Goal: Transaction & Acquisition: Purchase product/service

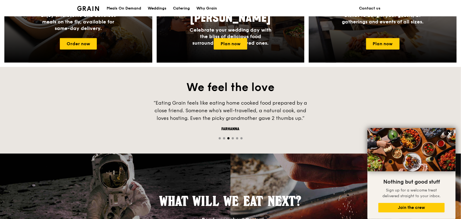
scroll to position [327, 0]
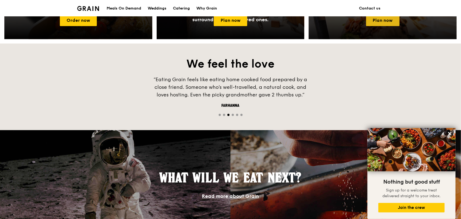
click at [389, 24] on link "Plan now" at bounding box center [382, 20] width 33 height 11
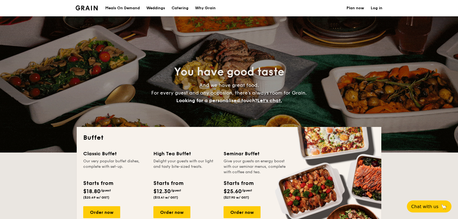
select select
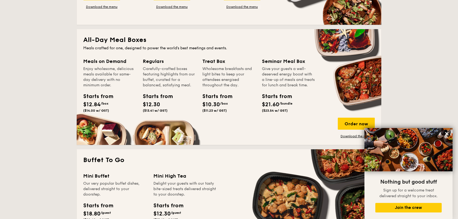
scroll to position [245, 0]
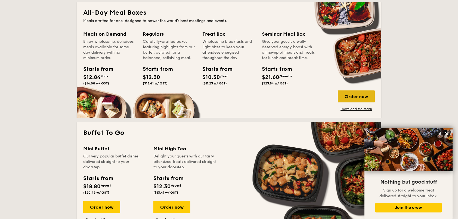
click at [359, 94] on div "Order now" at bounding box center [356, 96] width 37 height 12
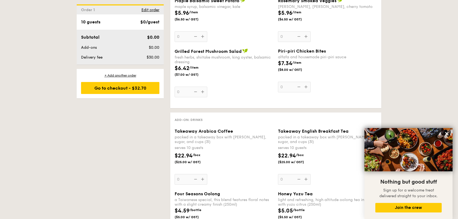
scroll to position [626, 0]
